Goal: Task Accomplishment & Management: Complete application form

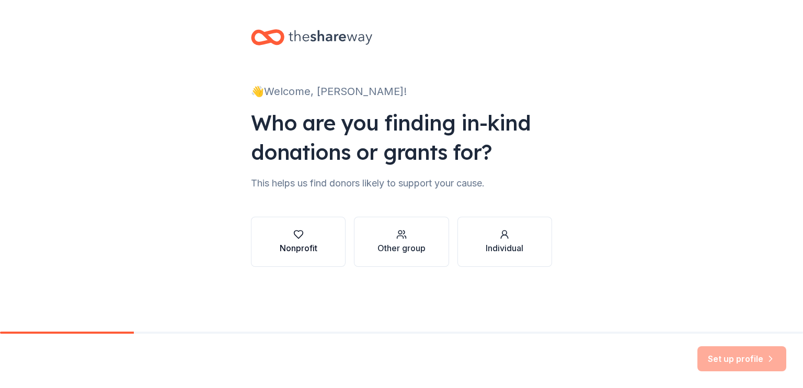
click at [325, 235] on button "Nonprofit" at bounding box center [298, 242] width 95 height 50
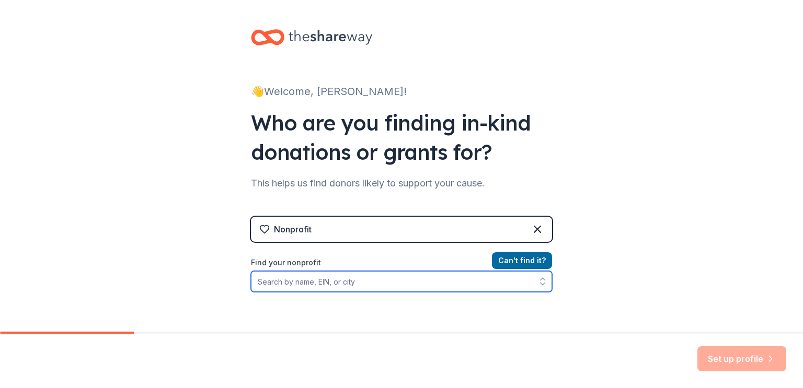
click at [310, 284] on input "Find your nonprofit" at bounding box center [401, 281] width 301 height 21
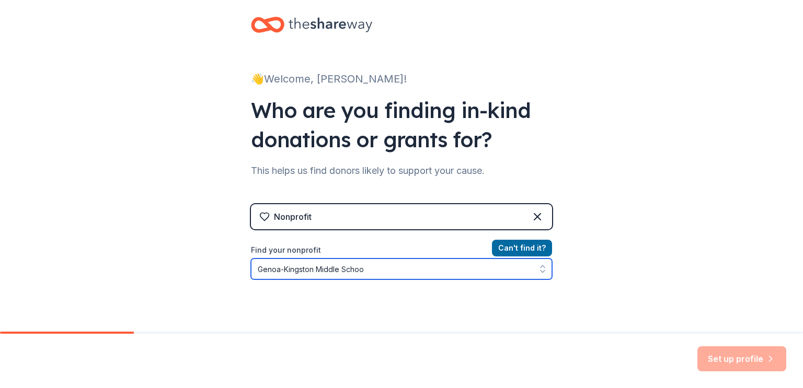
type input "Genoa-Kingston Middle School"
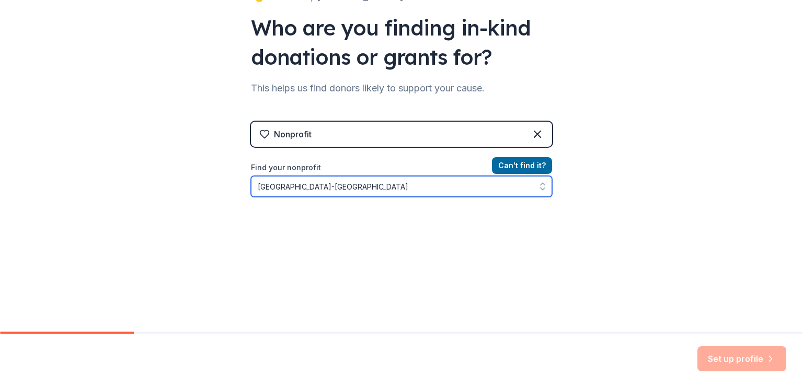
scroll to position [115, 0]
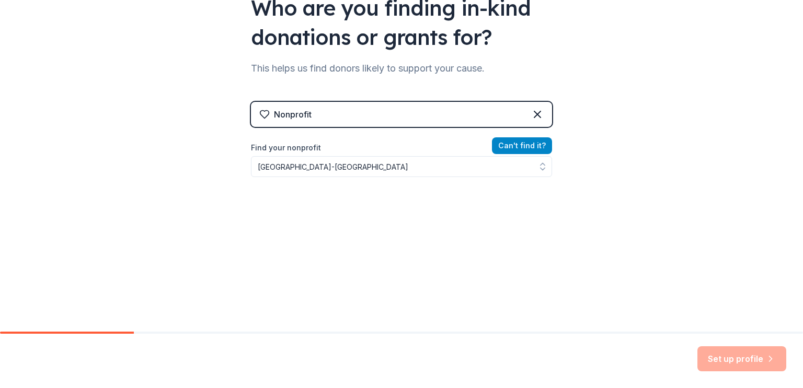
click at [507, 142] on div "Nonprofit Can ' t find it? Find your nonprofit Genoa-Kingston Middle School" at bounding box center [401, 192] width 301 height 180
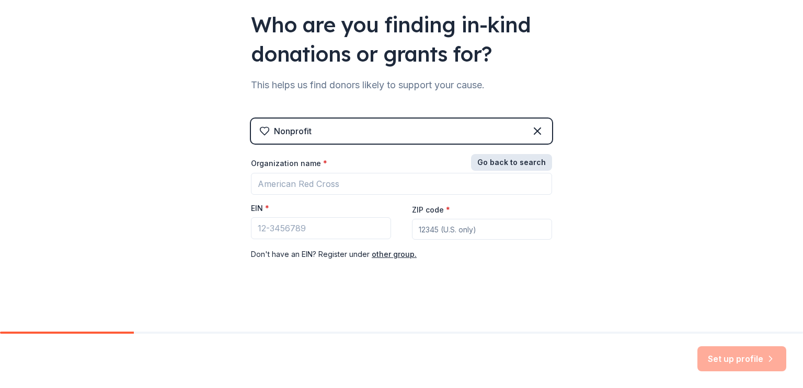
scroll to position [98, 0]
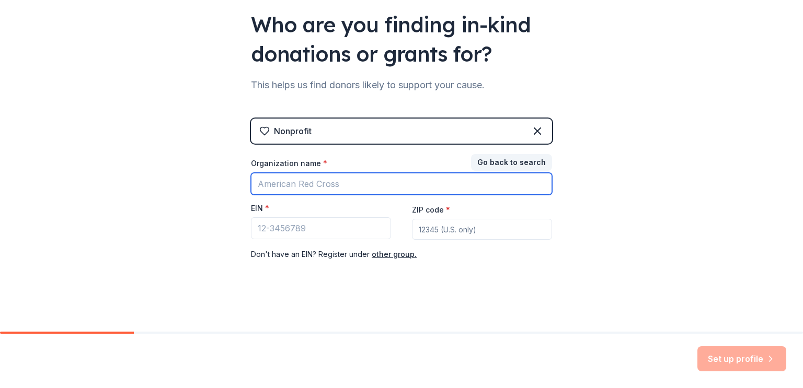
click at [319, 180] on input "Organization name *" at bounding box center [401, 184] width 301 height 22
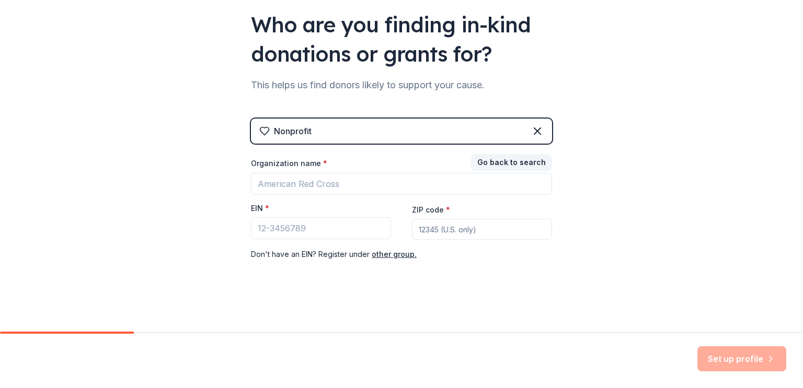
click at [433, 232] on input "ZIP code *" at bounding box center [482, 229] width 140 height 21
click at [317, 227] on input "EIN *" at bounding box center [321, 228] width 140 height 22
type input "99-975645"
click at [451, 227] on input "ZIP code *" at bounding box center [482, 229] width 140 height 21
type input "60135"
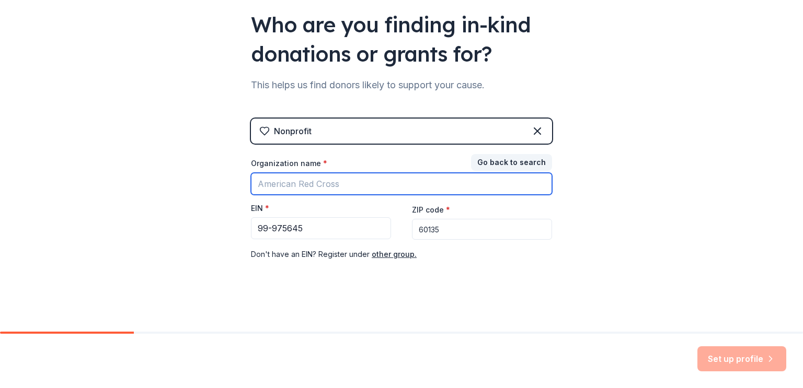
click at [417, 190] on input "Organization name *" at bounding box center [401, 184] width 301 height 22
click at [433, 180] on input "Genoa-Kingston Middle School" at bounding box center [401, 184] width 301 height 22
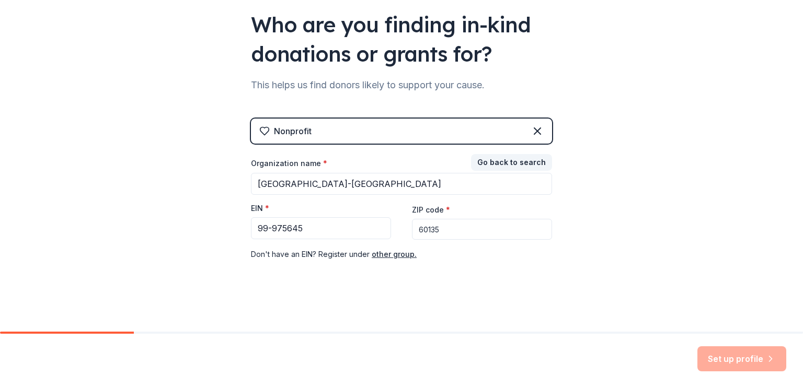
click at [416, 130] on div "Nonprofit" at bounding box center [401, 131] width 301 height 25
click at [723, 364] on div "Set up profile" at bounding box center [741, 358] width 89 height 25
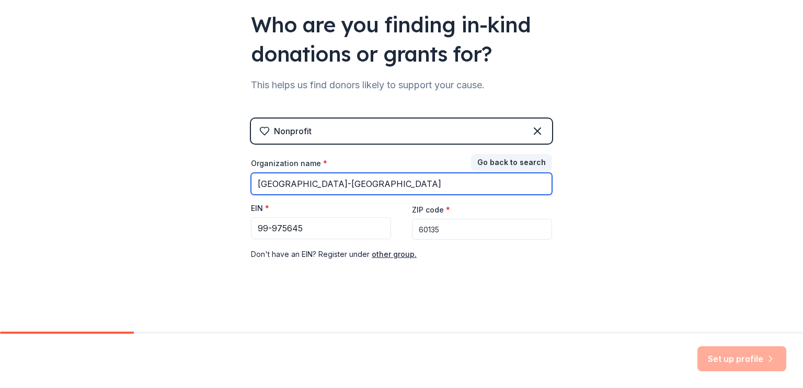
click at [389, 178] on input "Genoa-Kingston Middle School" at bounding box center [401, 184] width 301 height 22
type input "Genoa-Kingston CUSD 424"
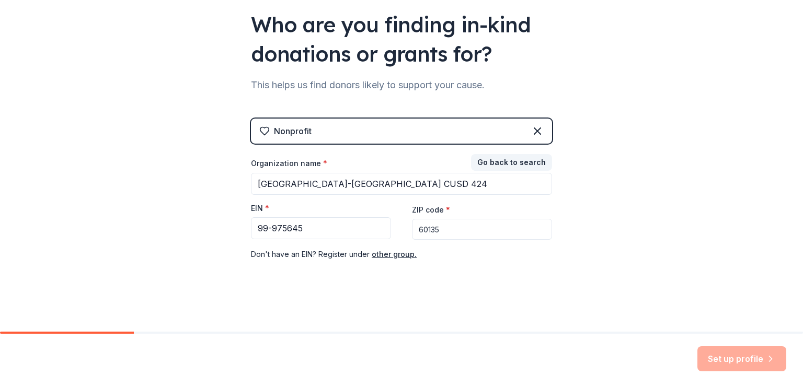
click at [556, 276] on div "👋 Welcome, Stacy! Who are you finding in-kind donations or grants for? This hel…" at bounding box center [401, 117] width 334 height 430
click at [753, 355] on div "Set up profile" at bounding box center [741, 358] width 89 height 25
click at [484, 239] on input "60135" at bounding box center [482, 229] width 140 height 21
click at [337, 222] on input "99-975645" at bounding box center [321, 228] width 140 height 22
click at [325, 237] on input "99-975645" at bounding box center [321, 228] width 140 height 22
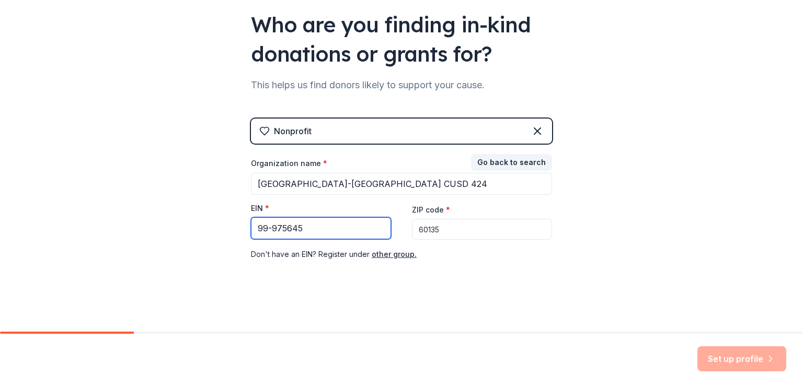
click at [257, 226] on input "99-975645" at bounding box center [321, 228] width 140 height 22
click at [259, 228] on input "99-975645" at bounding box center [321, 228] width 140 height 22
click at [333, 235] on input "99-975645" at bounding box center [321, 228] width 140 height 22
click at [708, 364] on div "Set up profile" at bounding box center [741, 358] width 89 height 25
click at [310, 227] on input "99-975645" at bounding box center [321, 228] width 140 height 22
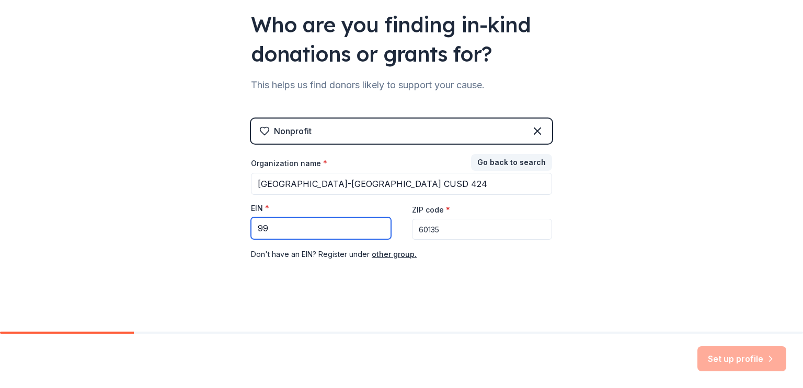
type input "9"
type input "36-6007289"
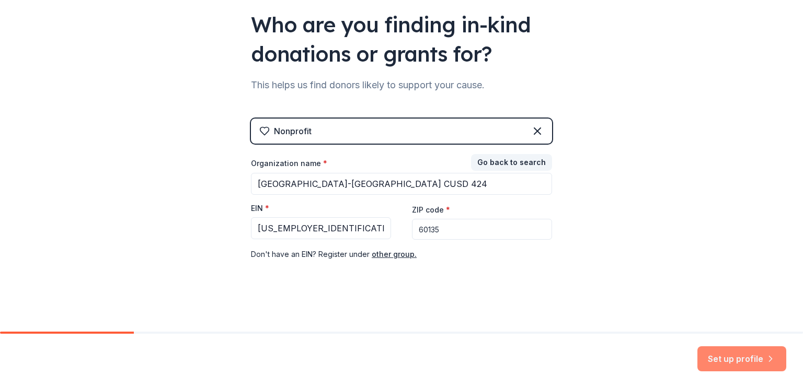
click at [739, 351] on button "Set up profile" at bounding box center [741, 358] width 89 height 25
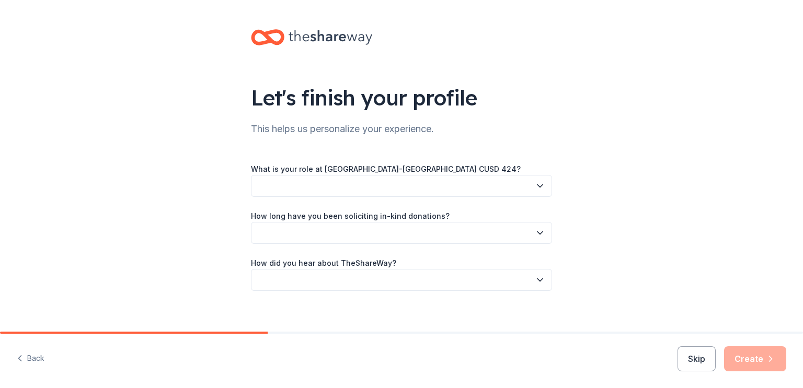
click at [531, 191] on button "button" at bounding box center [401, 186] width 301 height 22
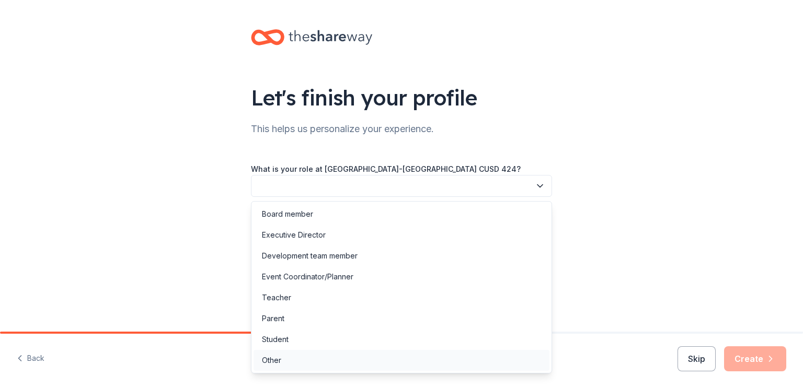
click at [289, 363] on div "Other" at bounding box center [401, 360] width 296 height 21
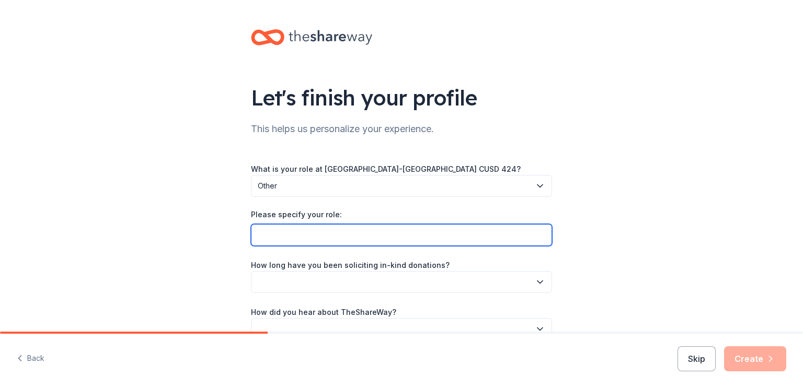
click at [289, 229] on input "Please specify your role:" at bounding box center [401, 235] width 301 height 22
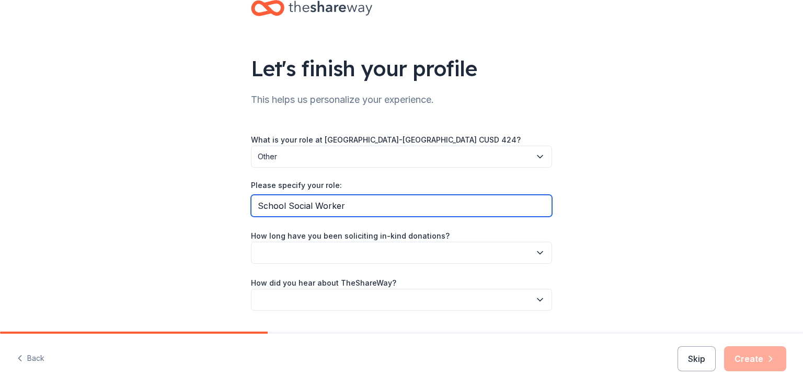
scroll to position [31, 0]
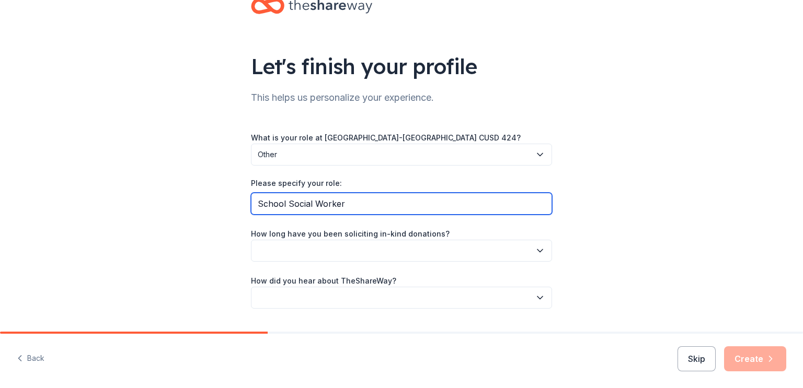
type input "School Social Worker"
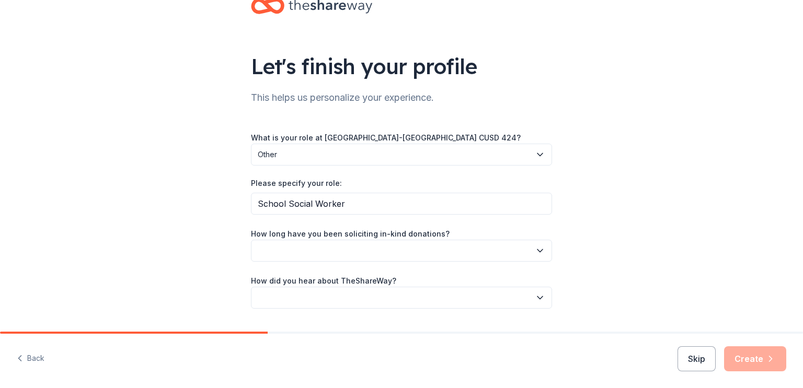
click at [366, 261] on div "What is your role at Genoa-Kingston CUSD 424? Other Please specify your role: S…" at bounding box center [401, 220] width 301 height 178
click at [368, 256] on button "button" at bounding box center [401, 251] width 301 height 22
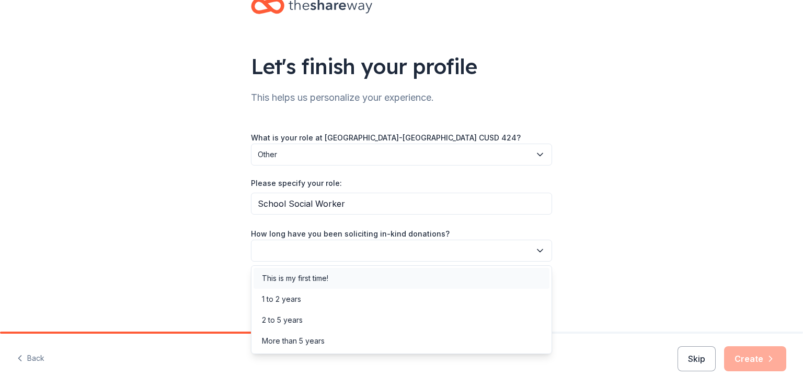
click at [328, 272] on div "This is my first time!" at bounding box center [295, 278] width 66 height 13
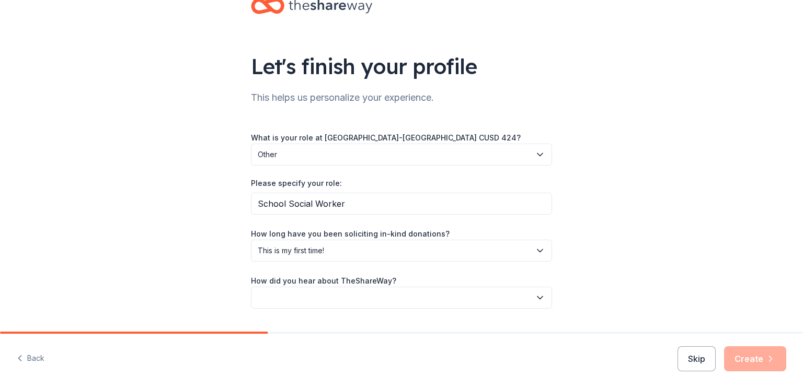
click at [348, 294] on button "button" at bounding box center [401, 298] width 301 height 22
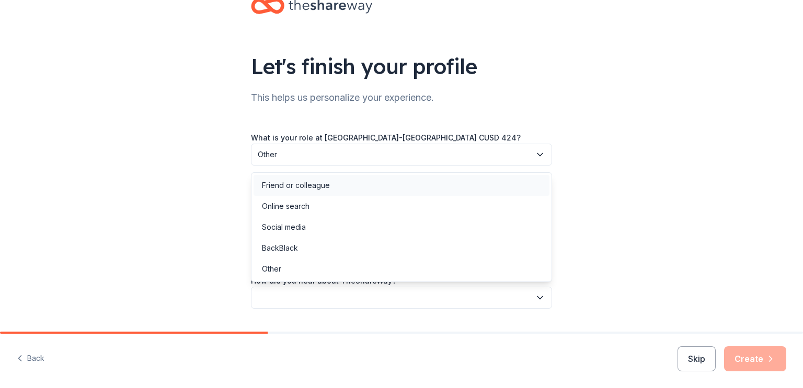
click at [314, 181] on div "Friend or colleague" at bounding box center [296, 185] width 68 height 13
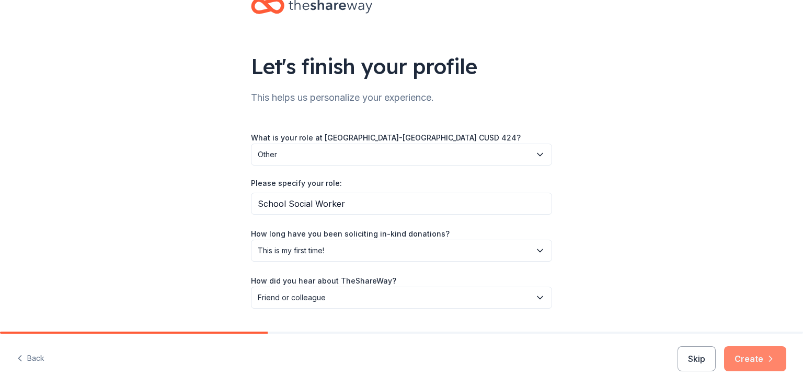
click at [766, 354] on icon "button" at bounding box center [770, 359] width 10 height 10
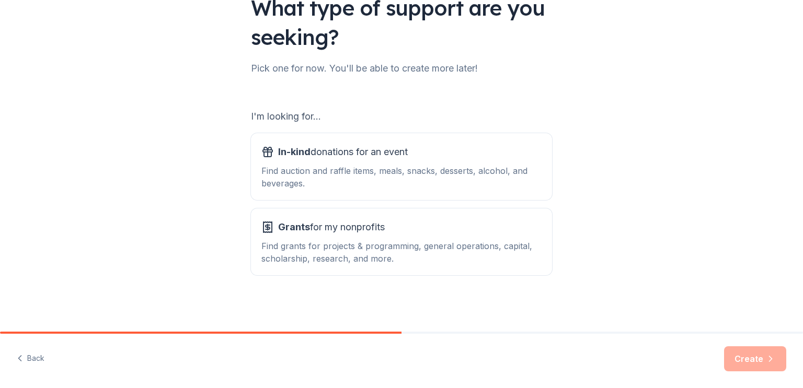
scroll to position [89, 0]
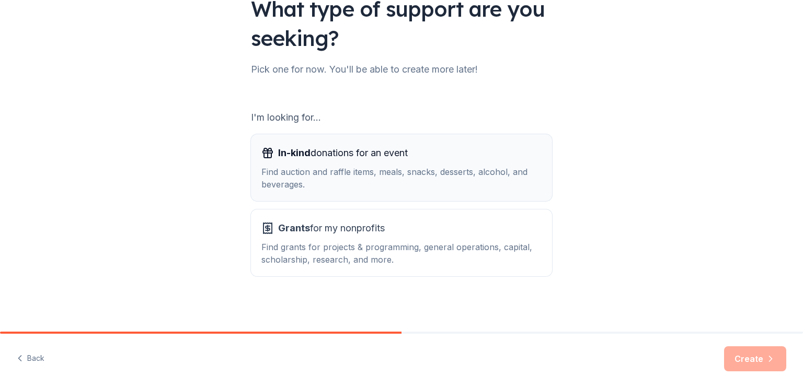
click at [439, 167] on div "Find auction and raffle items, meals, snacks, desserts, alcohol, and beverages." at bounding box center [401, 178] width 280 height 25
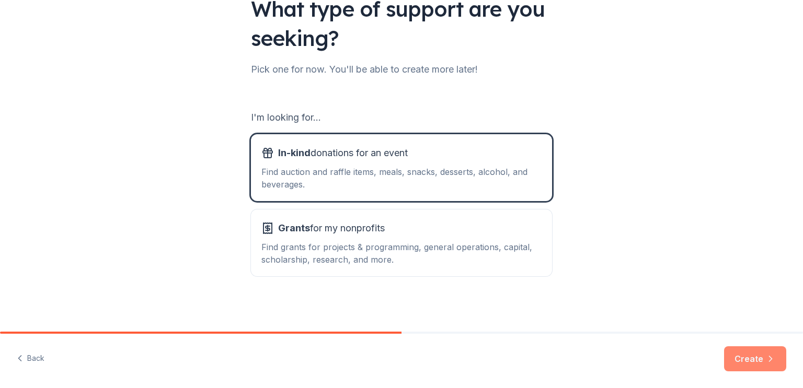
click at [757, 352] on button "Create" at bounding box center [755, 358] width 62 height 25
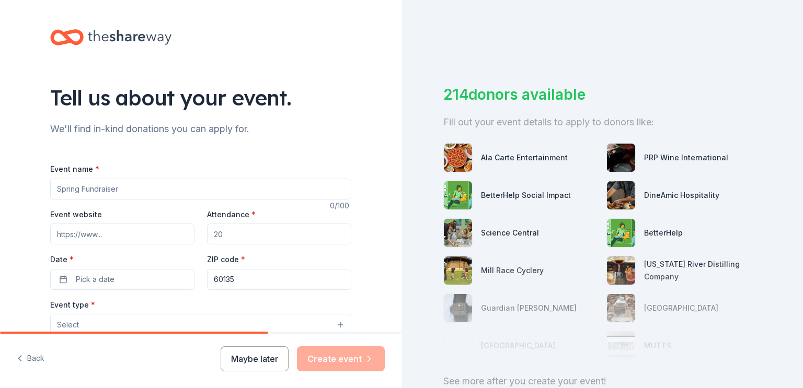
click at [281, 187] on input "Event name *" at bounding box center [200, 189] width 301 height 21
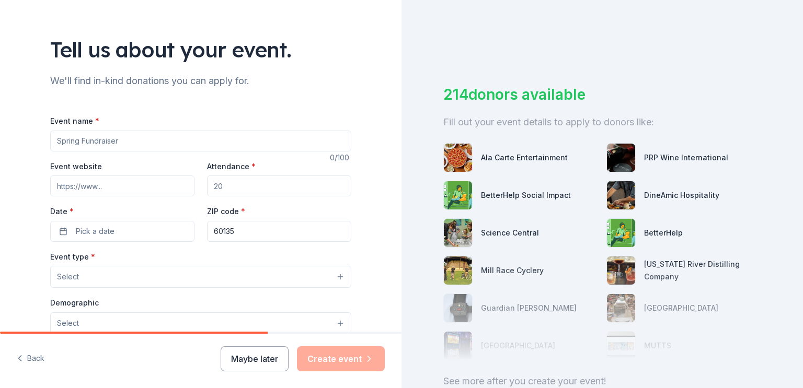
scroll to position [47, 0]
click at [216, 141] on input "Event name *" at bounding box center [200, 142] width 301 height 21
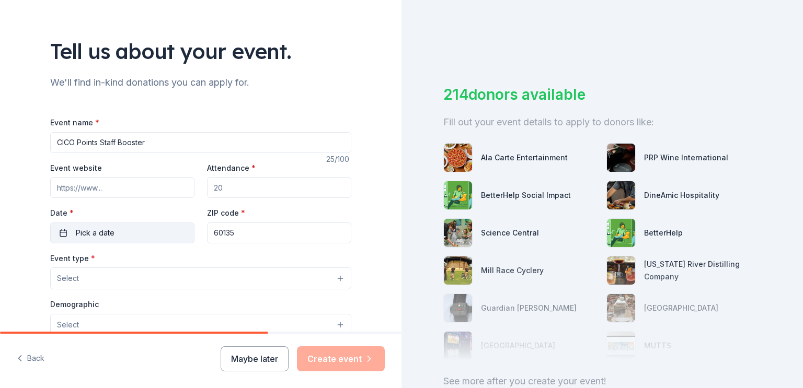
type input "CICO Points Staff Booster"
click at [137, 235] on button "Pick a date" at bounding box center [122, 233] width 144 height 21
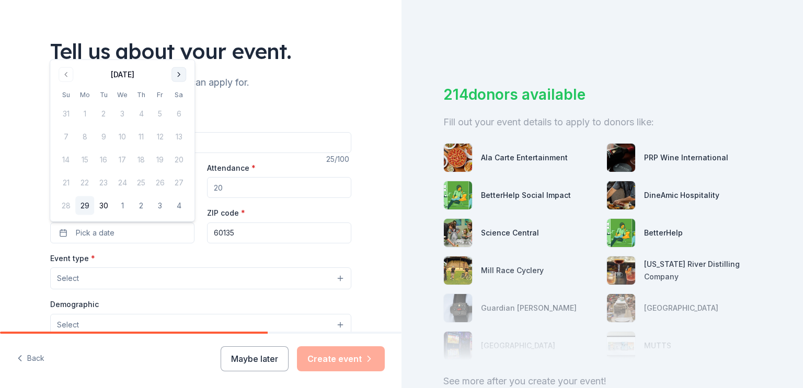
click at [178, 75] on button "Go to next month" at bounding box center [178, 74] width 15 height 15
click at [157, 204] on button "31" at bounding box center [159, 205] width 19 height 19
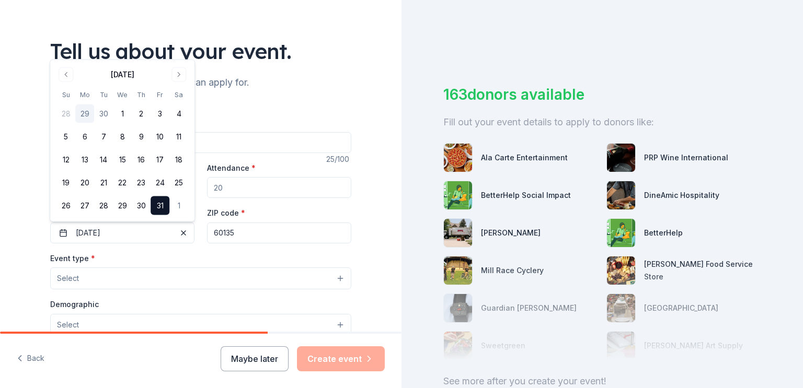
click at [274, 197] on input "Attendance *" at bounding box center [279, 187] width 144 height 21
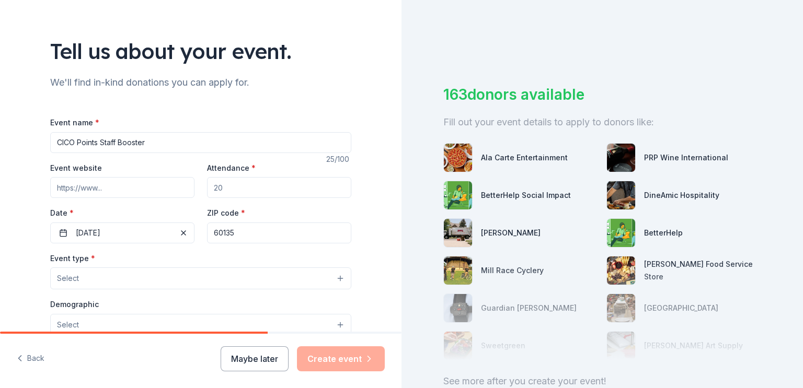
click at [272, 193] on input "Attendance *" at bounding box center [279, 187] width 144 height 21
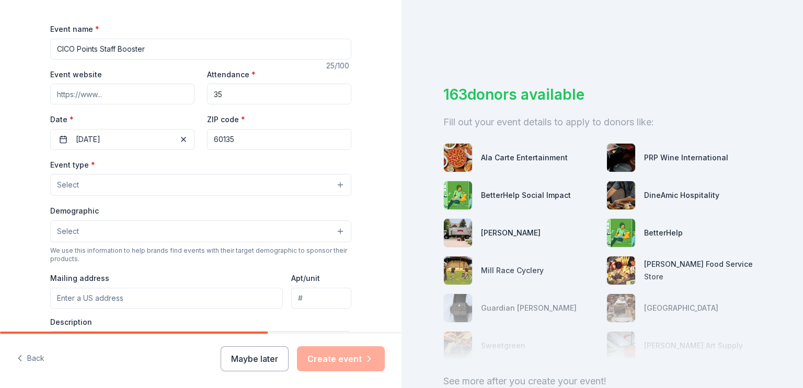
scroll to position [140, 0]
type input "35"
click at [317, 185] on button "Select" at bounding box center [200, 186] width 301 height 22
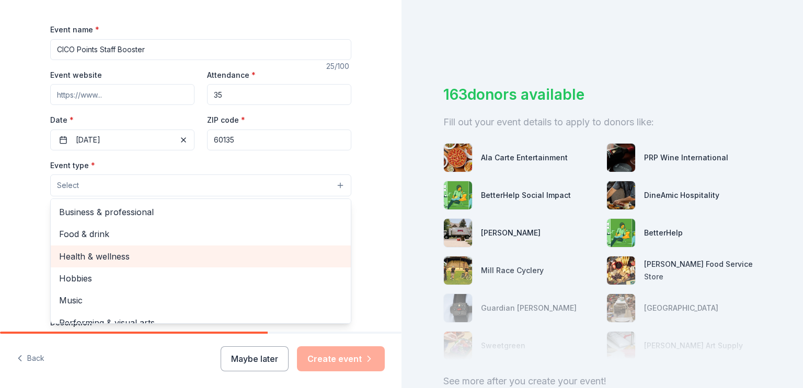
scroll to position [22, 0]
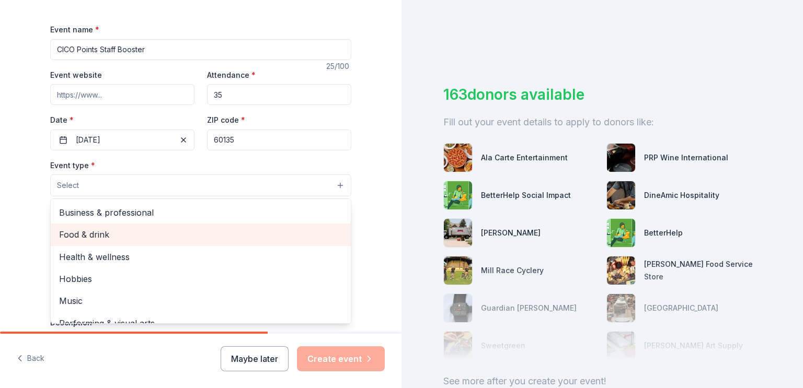
click at [125, 234] on span "Food & drink" at bounding box center [200, 235] width 283 height 14
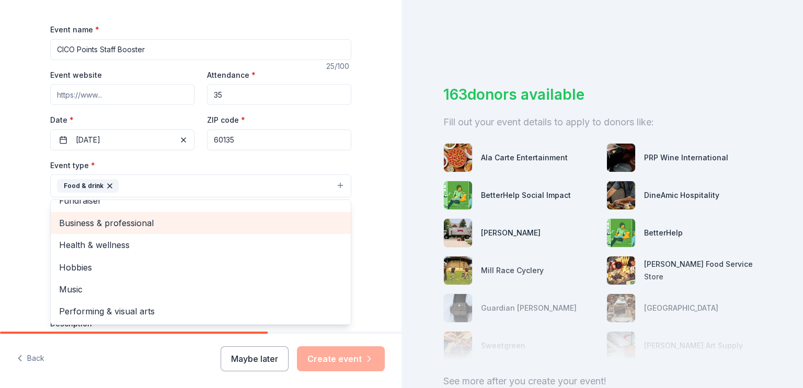
scroll to position [13, 0]
click at [78, 219] on span "Business & professional" at bounding box center [200, 223] width 283 height 14
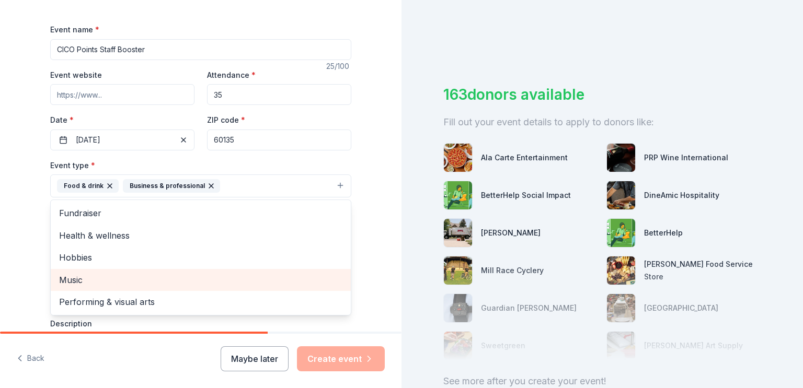
click at [84, 276] on span "Music" at bounding box center [200, 280] width 283 height 14
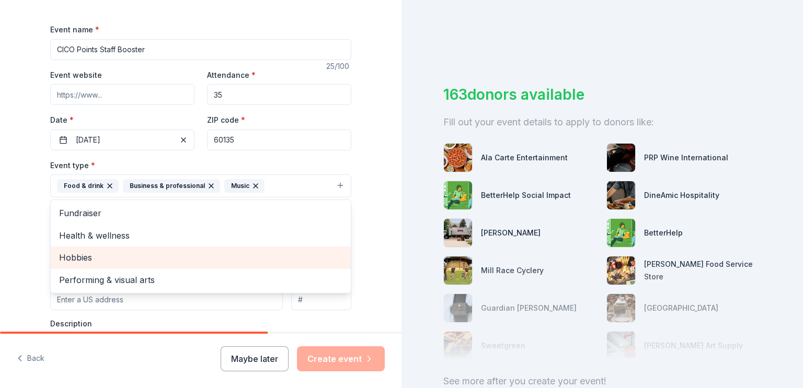
click at [81, 263] on span "Hobbies" at bounding box center [200, 258] width 283 height 14
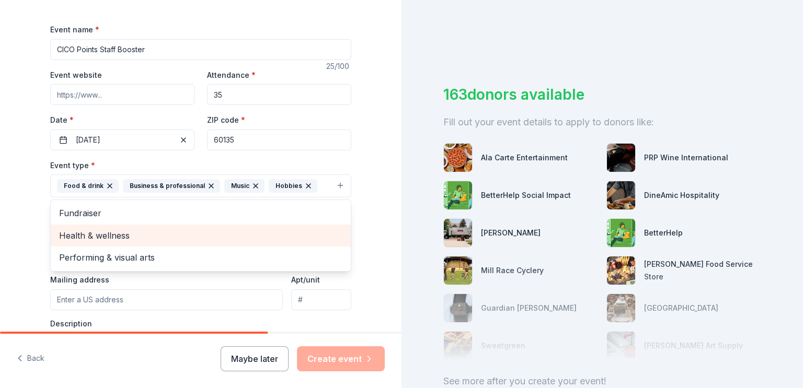
click at [79, 236] on span "Health & wellness" at bounding box center [200, 236] width 283 height 14
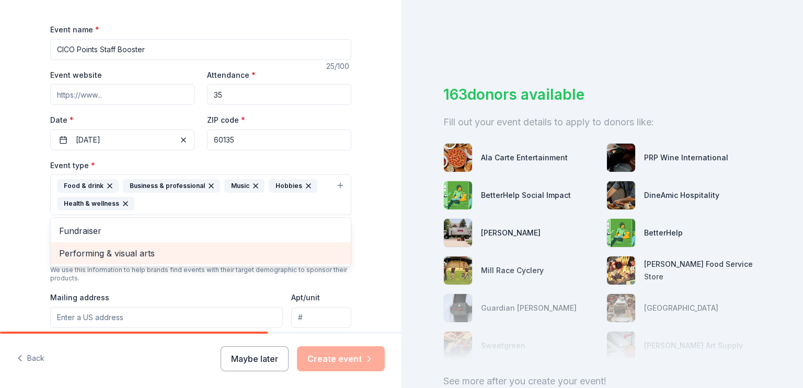
click at [83, 251] on span "Performing & visual arts" at bounding box center [200, 254] width 283 height 14
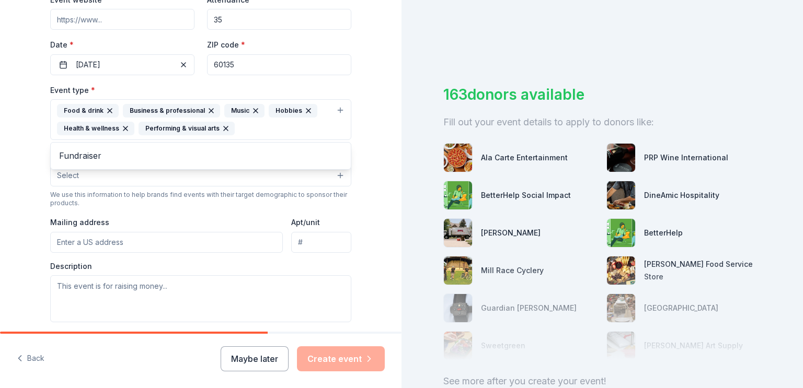
scroll to position [215, 0]
click at [115, 180] on div "Event type * Food & drink Business & professional Music Hobbies Health & wellne…" at bounding box center [200, 202] width 301 height 239
click at [115, 180] on button "Select" at bounding box center [200, 175] width 301 height 22
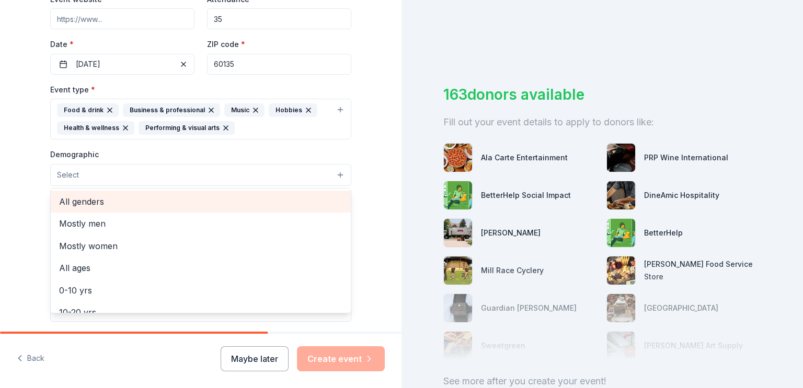
click at [82, 201] on span "All genders" at bounding box center [200, 202] width 283 height 14
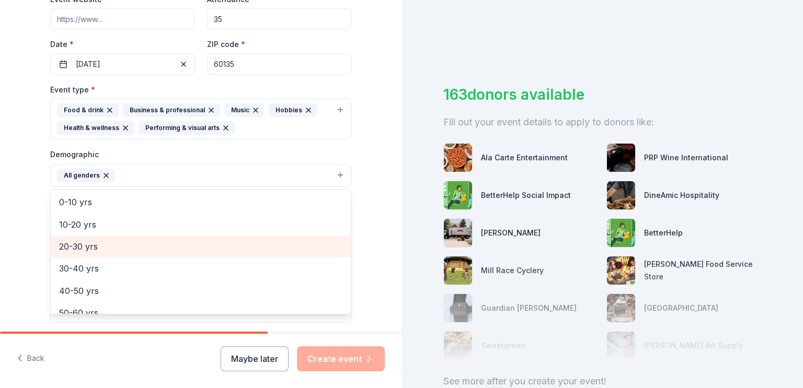
scroll to position [69, 0]
click at [66, 243] on span "20-30 yrs" at bounding box center [200, 245] width 283 height 14
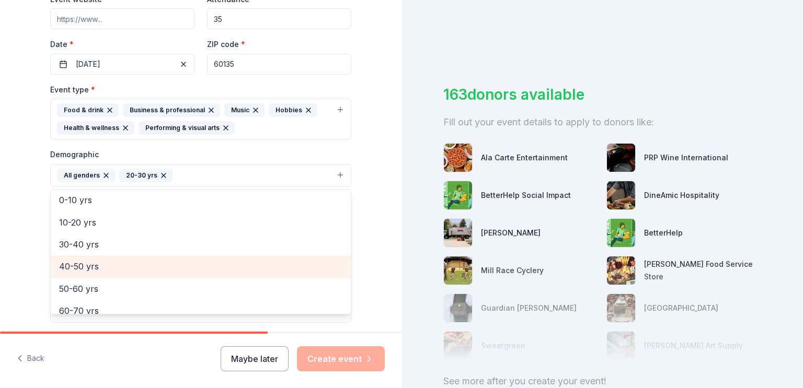
click at [66, 268] on span "40-50 yrs" at bounding box center [200, 267] width 283 height 14
click at [66, 268] on span "50-60 yrs" at bounding box center [200, 267] width 283 height 14
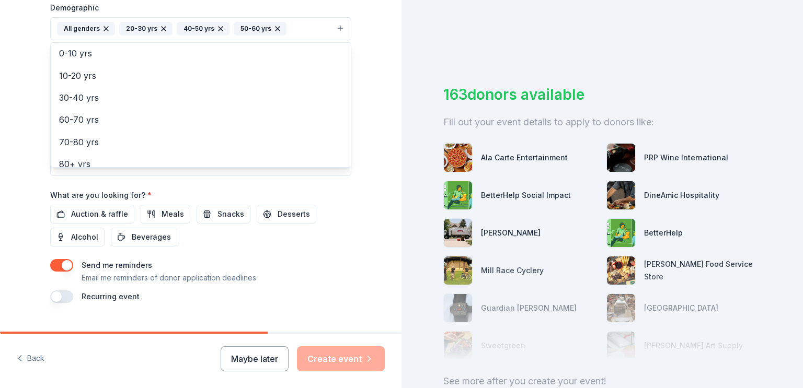
scroll to position [363, 0]
click at [113, 213] on div "Event name * CICO Points Staff Booster 25 /100 Event website Attendance * 35 Da…" at bounding box center [200, 51] width 301 height 503
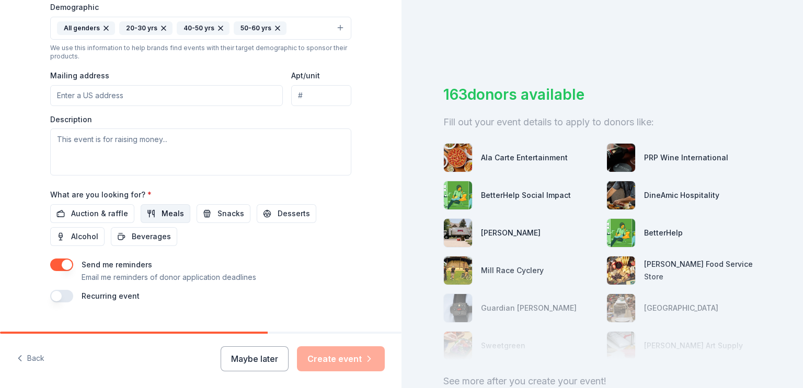
click at [169, 215] on span "Meals" at bounding box center [172, 213] width 22 height 13
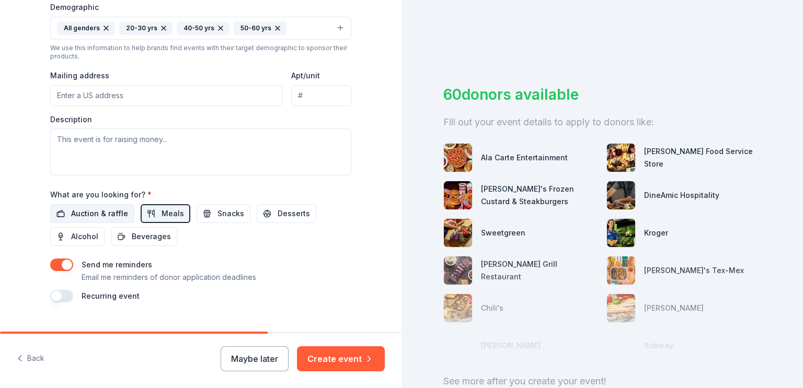
click at [114, 208] on button "Auction & raffle" at bounding box center [92, 213] width 84 height 19
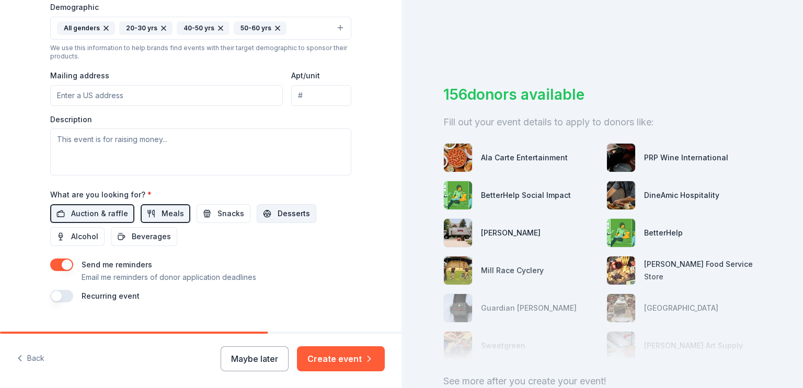
click at [263, 217] on button "Desserts" at bounding box center [287, 213] width 60 height 19
click at [61, 295] on button "button" at bounding box center [61, 296] width 23 height 13
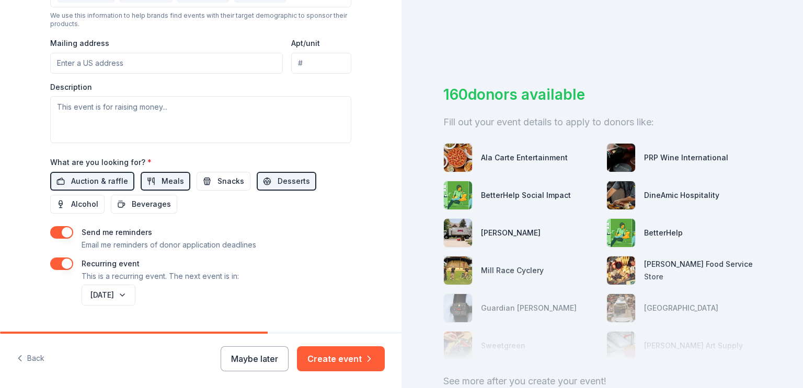
scroll to position [390, 0]
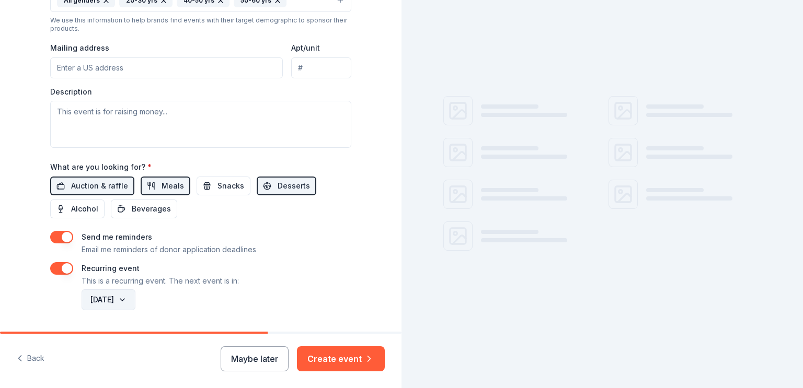
click at [135, 298] on button "October 2026" at bounding box center [109, 299] width 54 height 21
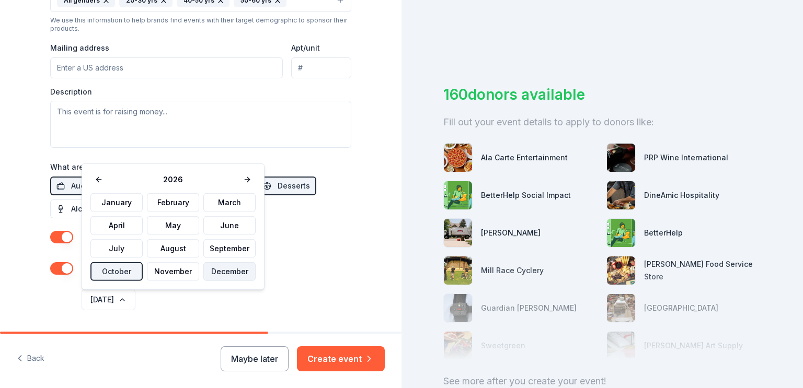
click at [217, 273] on button "December" at bounding box center [229, 271] width 52 height 19
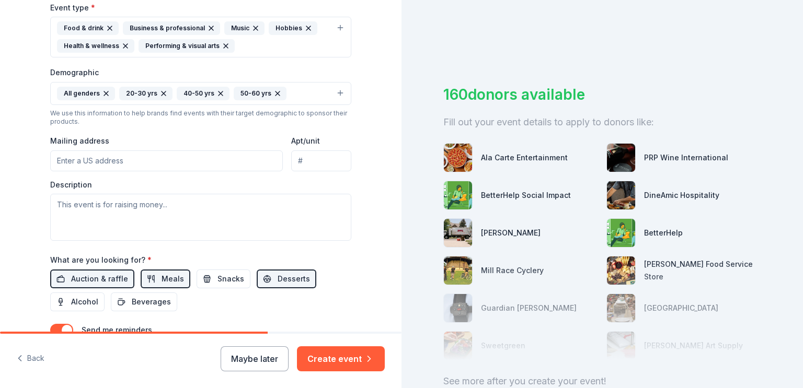
scroll to position [423, 0]
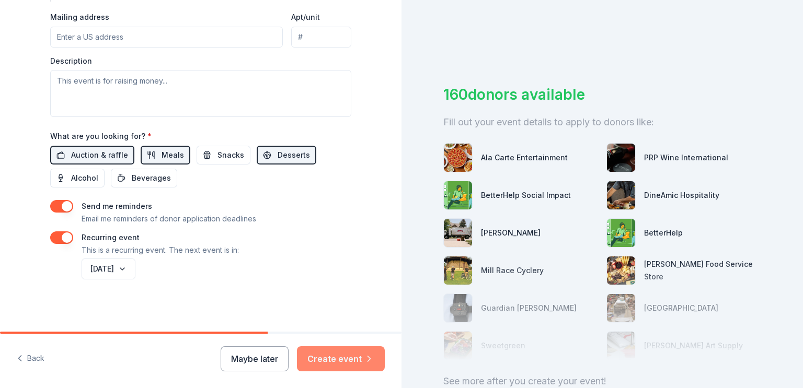
click at [329, 358] on button "Create event" at bounding box center [341, 358] width 88 height 25
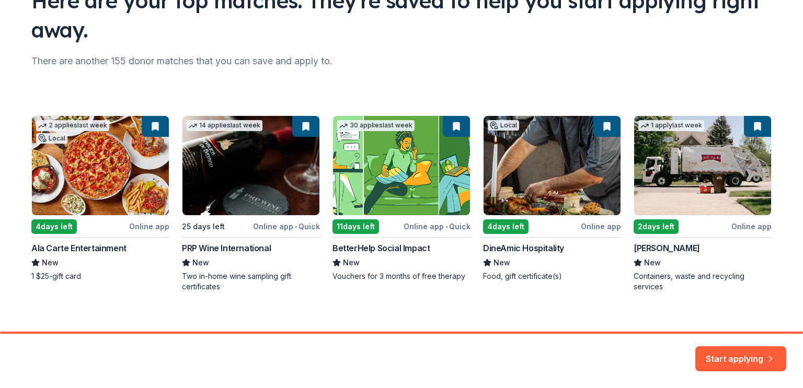
scroll to position [107, 0]
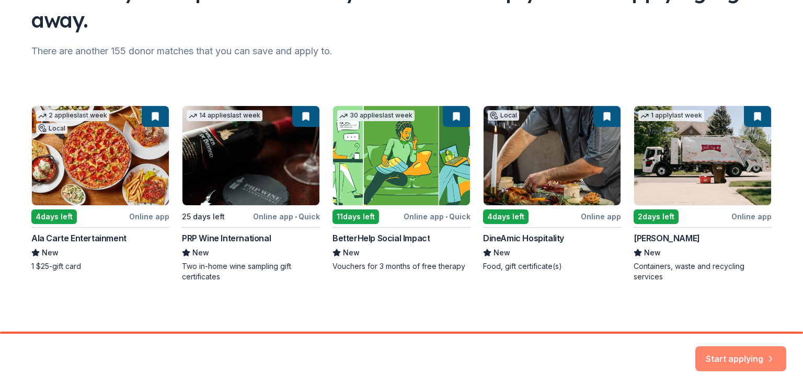
click at [778, 345] on button "Start applying" at bounding box center [740, 352] width 91 height 25
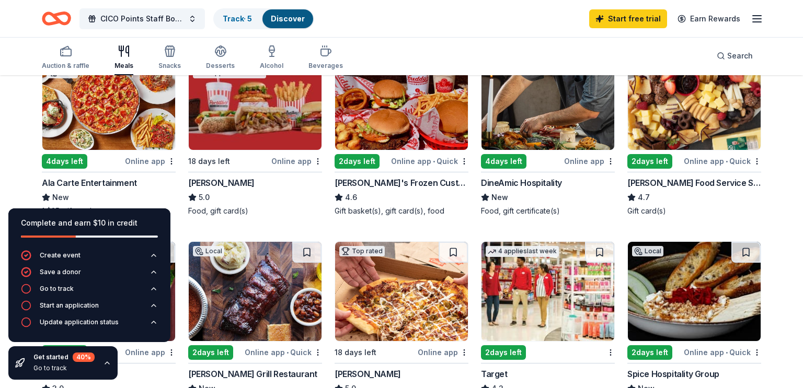
scroll to position [144, 0]
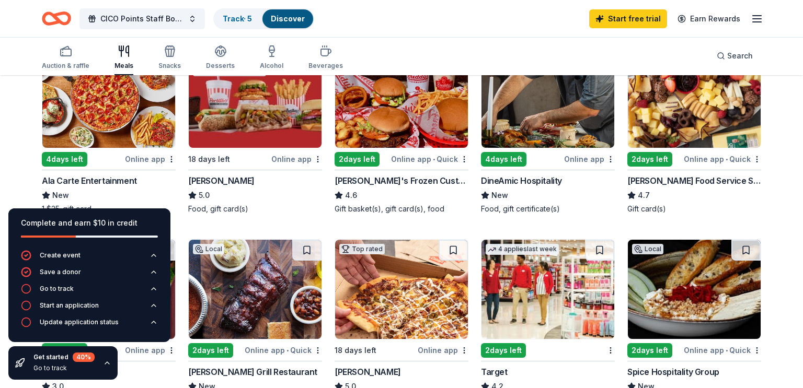
click at [112, 130] on img at bounding box center [108, 98] width 133 height 99
click at [281, 131] on img at bounding box center [255, 98] width 133 height 99
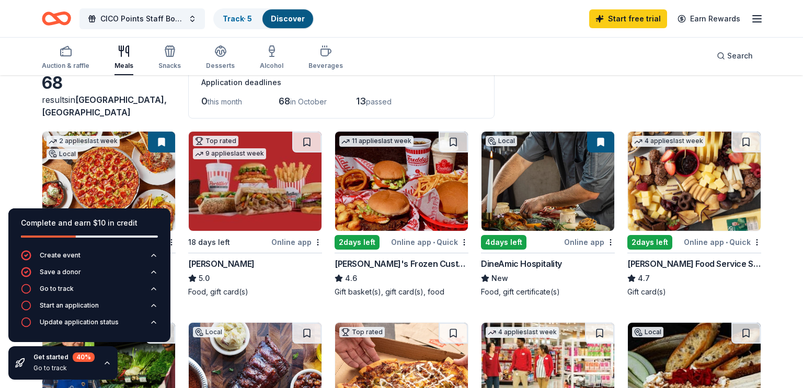
scroll to position [0, 0]
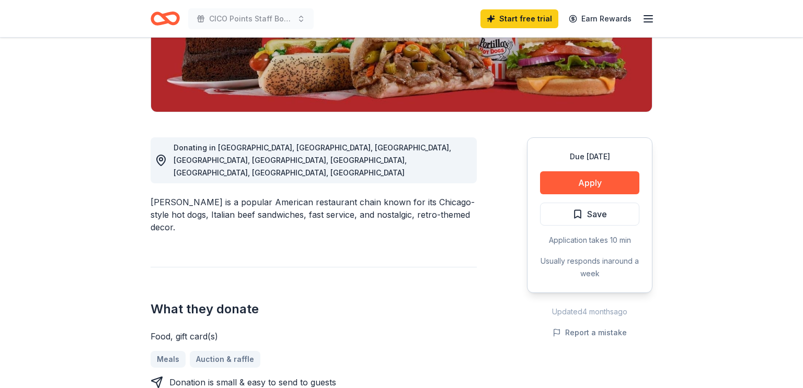
scroll to position [206, 0]
click at [569, 177] on button "Apply" at bounding box center [589, 182] width 99 height 23
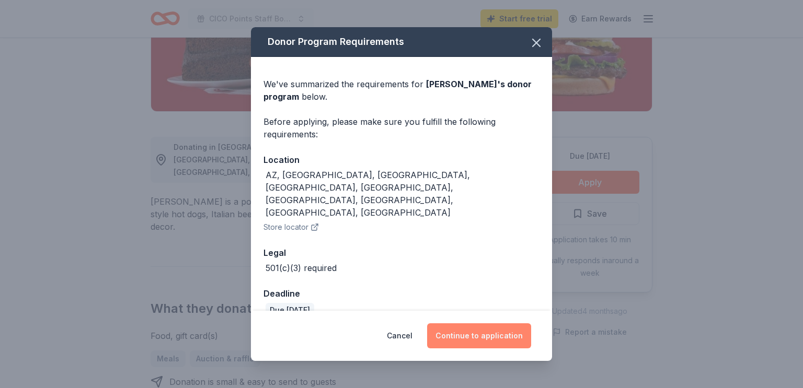
click at [482, 330] on button "Continue to application" at bounding box center [479, 335] width 104 height 25
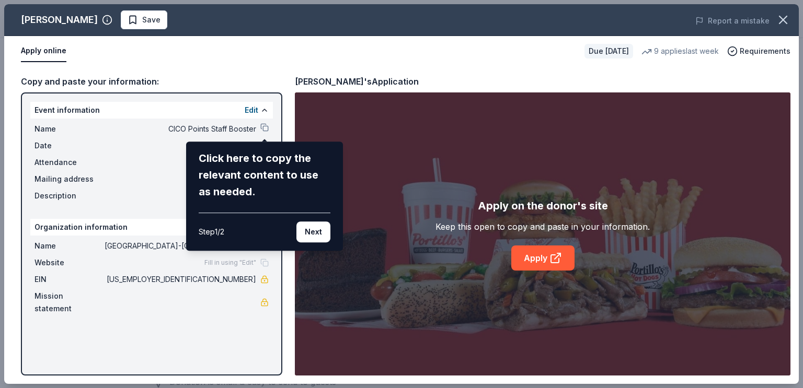
click at [266, 126] on div "Portillo's Save Report a mistake Apply online Due in 18 days 9 applies last wee…" at bounding box center [401, 194] width 794 height 380
click at [326, 239] on button "Next" at bounding box center [313, 232] width 34 height 21
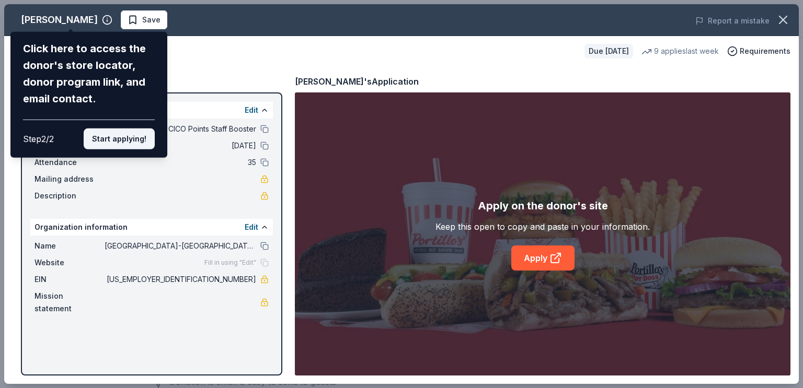
click at [108, 138] on button "Start applying!" at bounding box center [119, 139] width 71 height 21
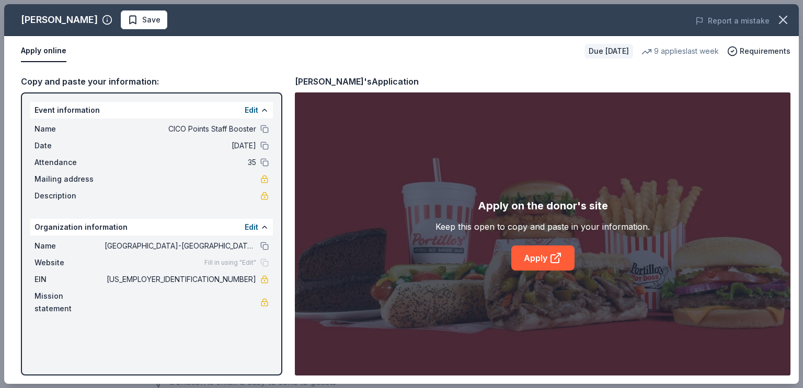
click at [262, 126] on div "Portillo's Save Report a mistake Apply online Due in 18 days 9 applies last wee…" at bounding box center [401, 194] width 794 height 380
click at [50, 47] on button "Apply online" at bounding box center [43, 51] width 45 height 22
click at [548, 263] on link "Apply" at bounding box center [542, 258] width 63 height 25
drag, startPoint x: 214, startPoint y: 277, endPoint x: 230, endPoint y: 273, distance: 17.1
click at [230, 273] on span "36-6007289" at bounding box center [181, 279] width 152 height 13
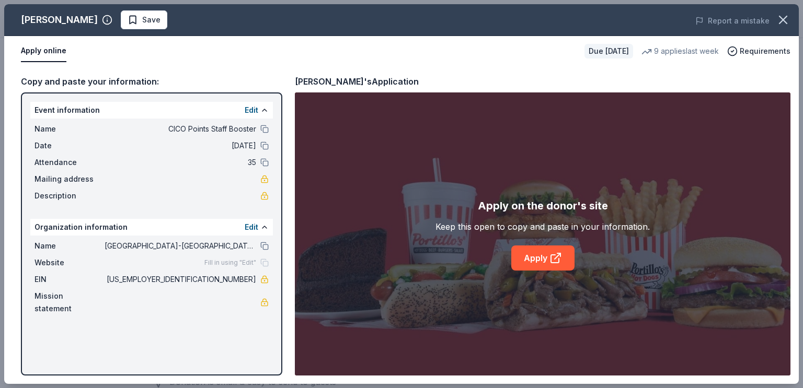
drag, startPoint x: 255, startPoint y: 277, endPoint x: 221, endPoint y: 277, distance: 34.0
click at [221, 277] on span "36-6007289" at bounding box center [181, 279] width 152 height 13
